Goal: Transaction & Acquisition: Obtain resource

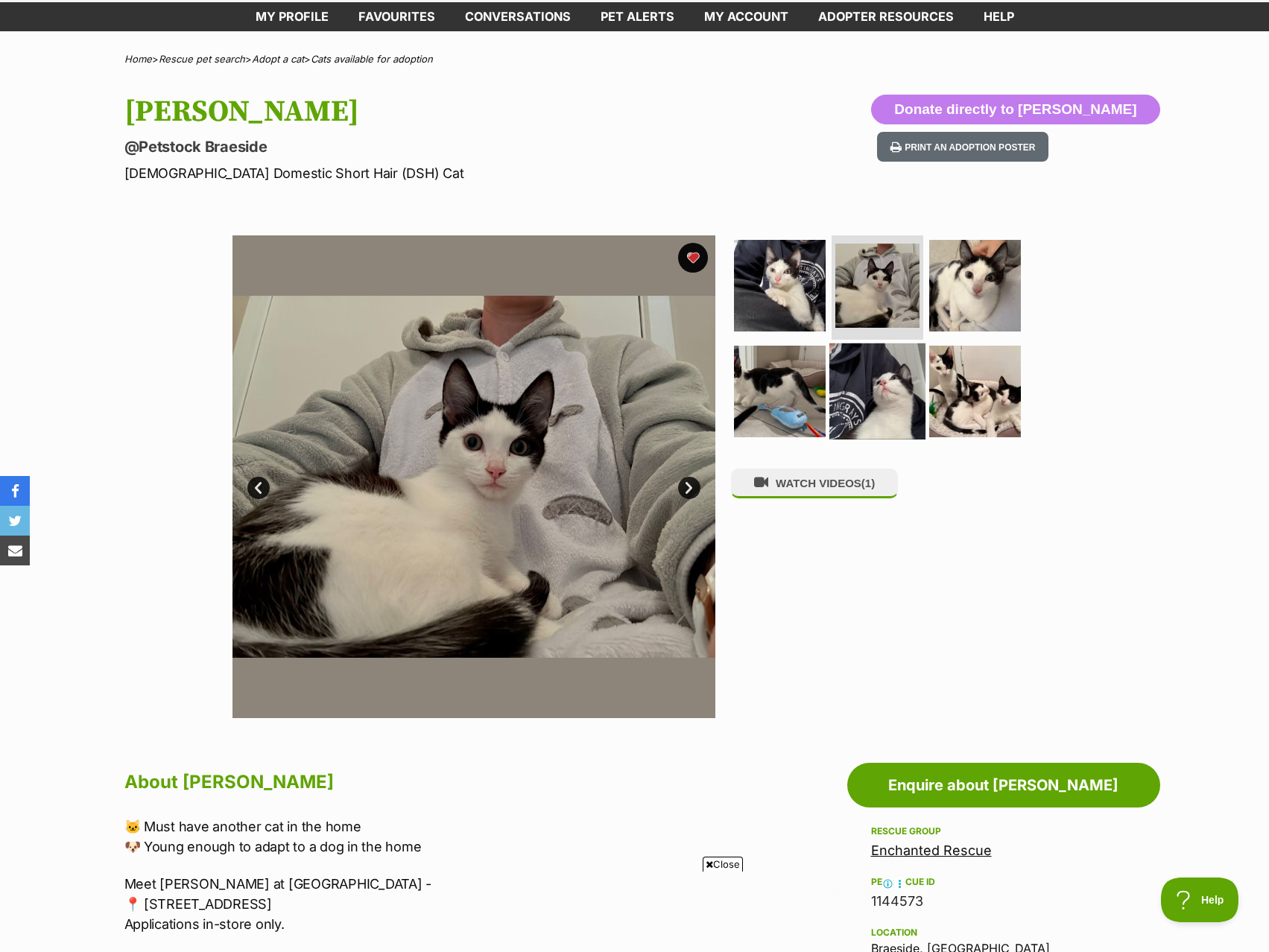
click at [887, 378] on img at bounding box center [878, 391] width 97 height 97
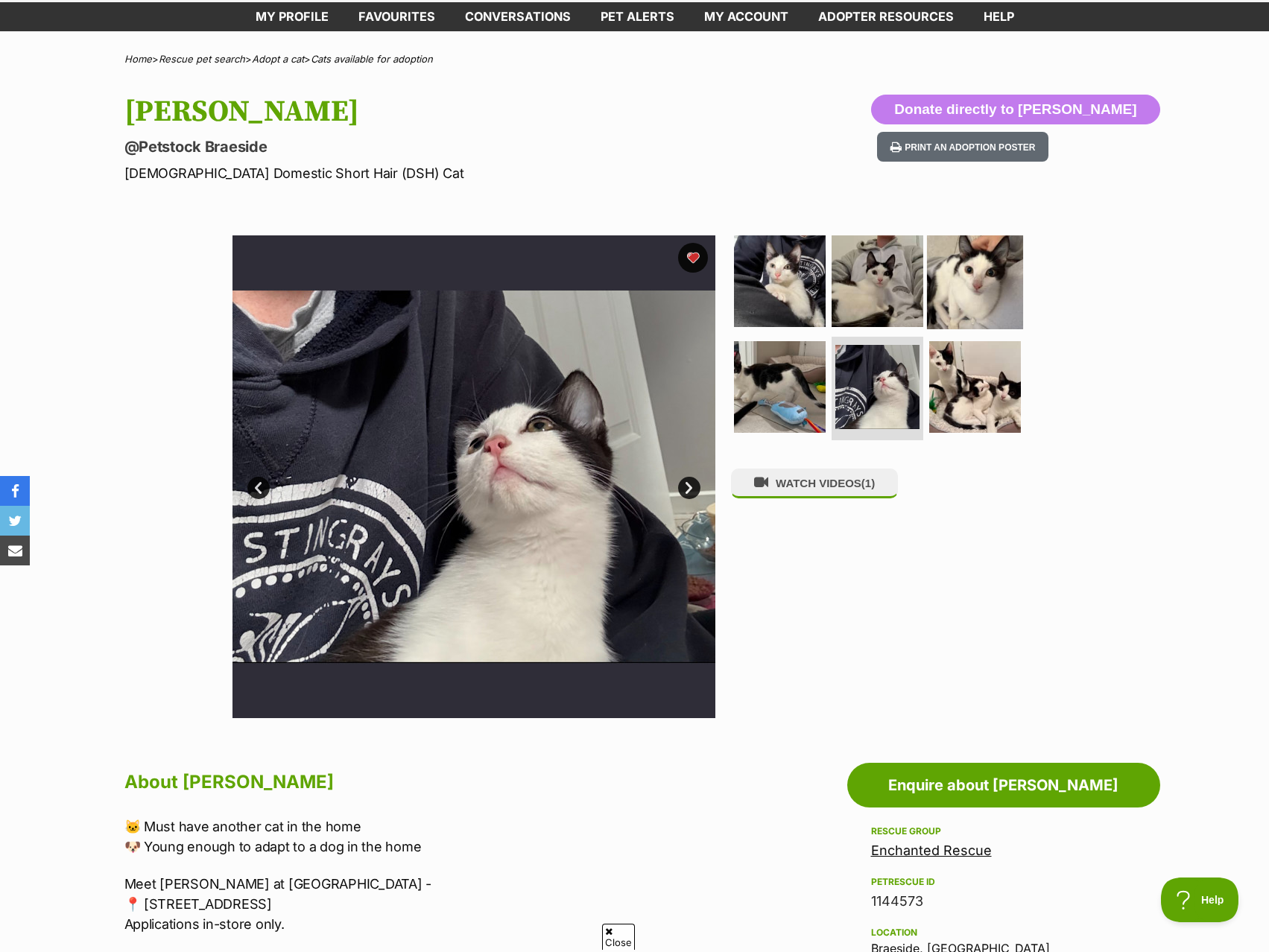
click at [991, 305] on img at bounding box center [975, 282] width 97 height 97
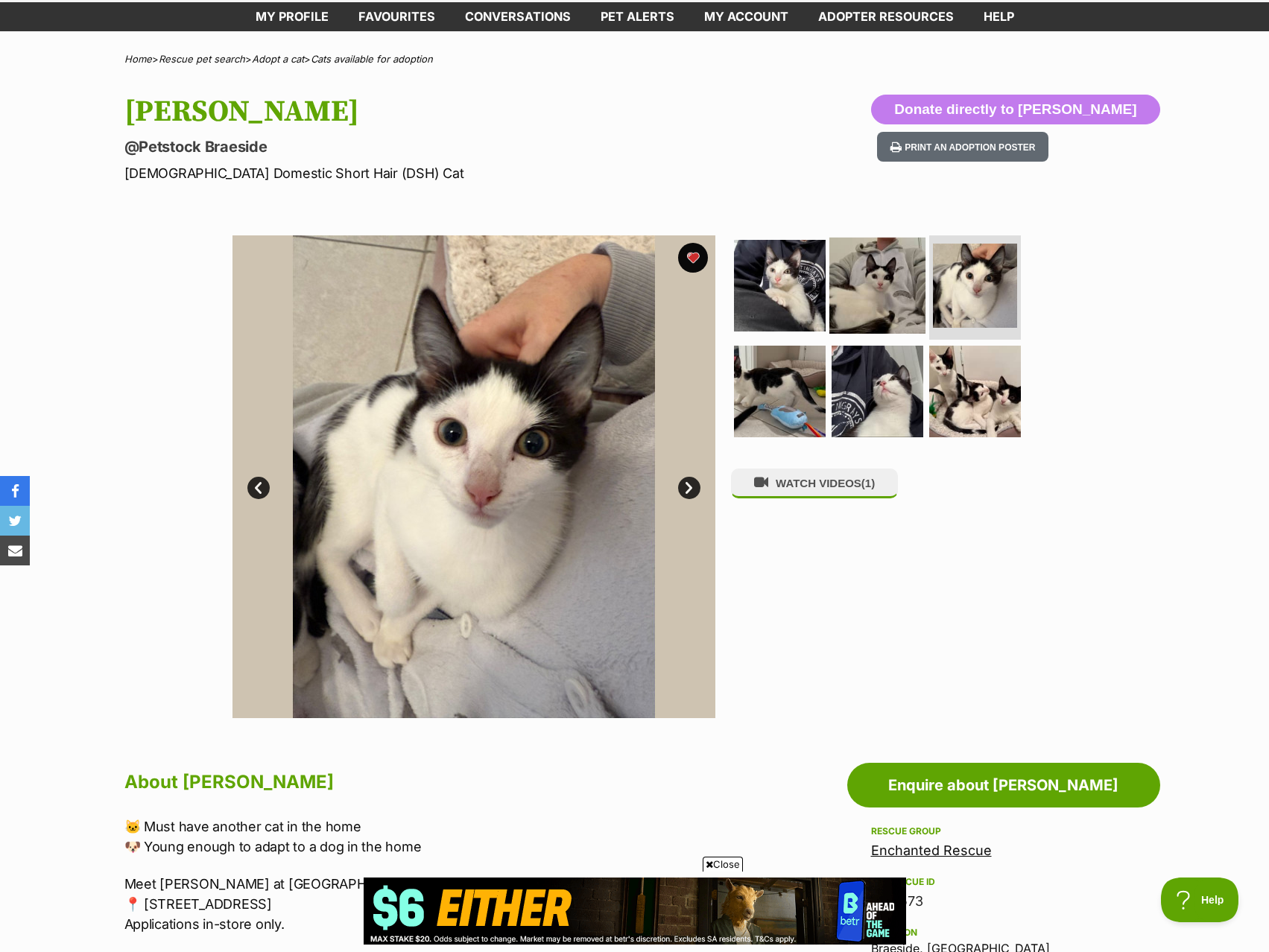
click at [871, 269] on img at bounding box center [878, 286] width 97 height 97
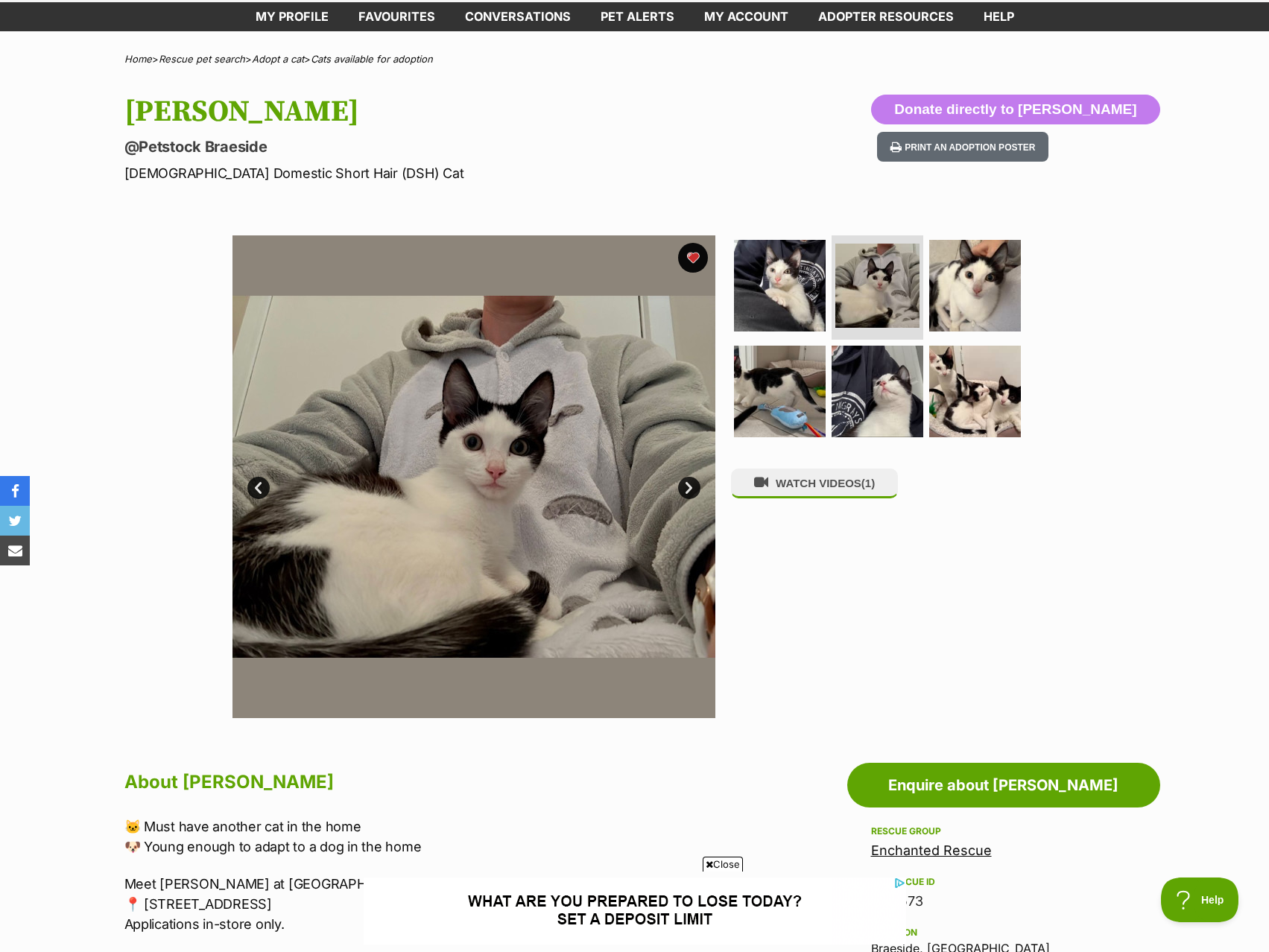
click at [518, 149] on p "@Petstock Braeside" at bounding box center [439, 147] width 631 height 21
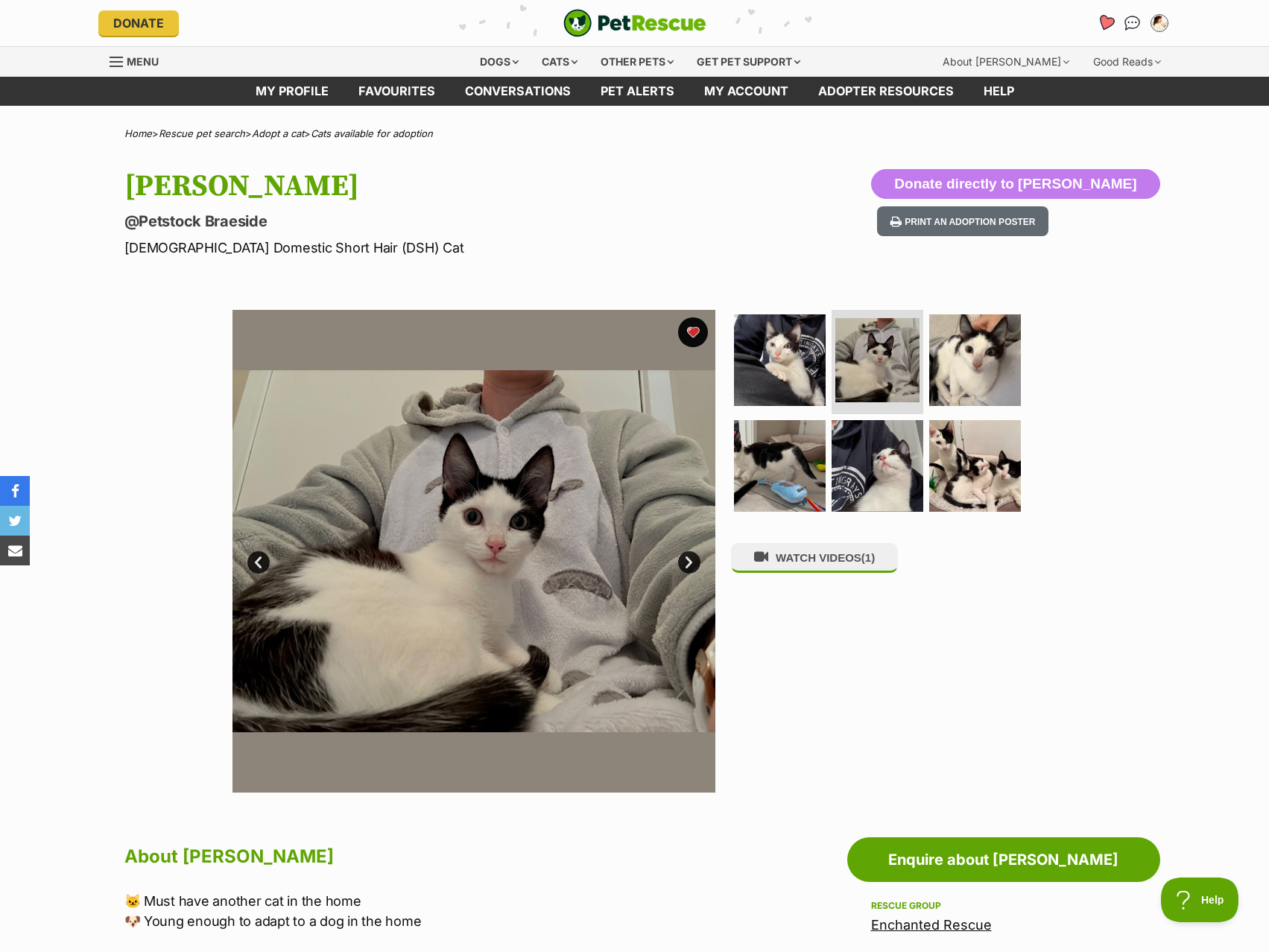
click at [1095, 28] on link "Favourites" at bounding box center [1106, 23] width 31 height 31
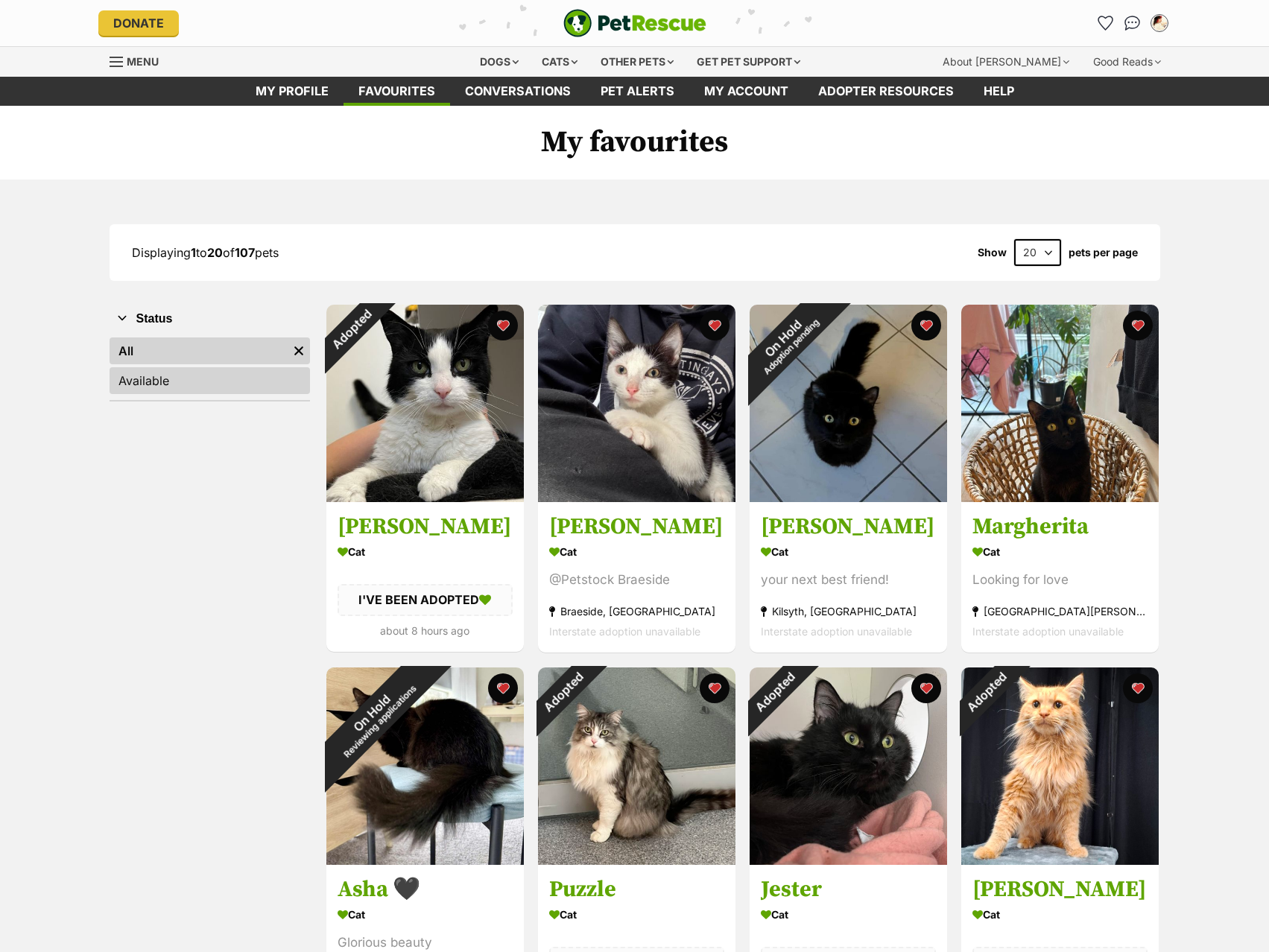
click at [206, 380] on link "Available" at bounding box center [210, 380] width 201 height 27
